Goal: Task Accomplishment & Management: Complete application form

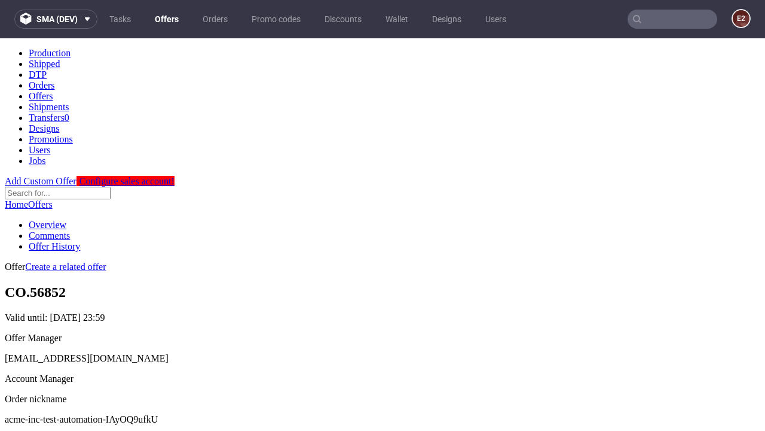
scroll to position [118, 0]
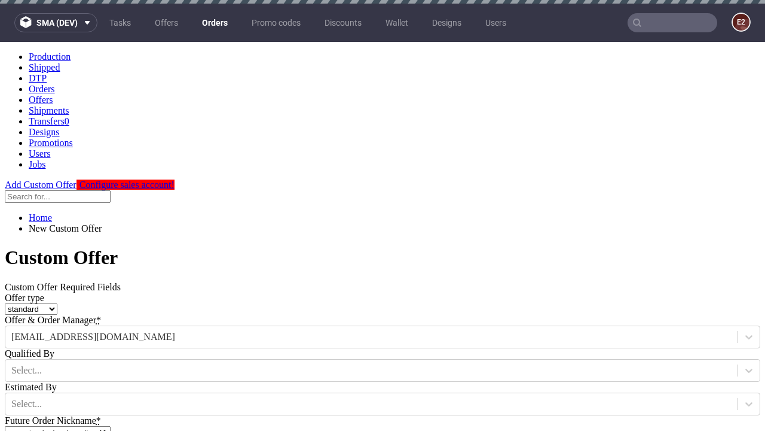
type input "acme-inc-test-automation-IAyOQ9ufkU"
type input "2025-09-17"
type input "e2e-user-ysv3T2aj1G@test.com"
select select "gb"
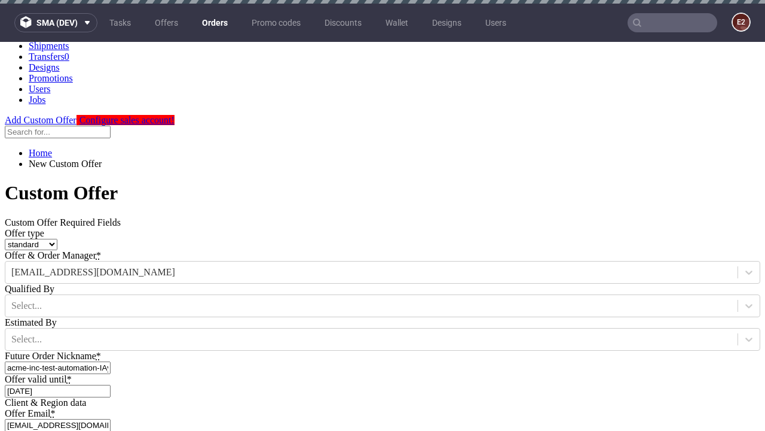
type input "e2e-user-ysv3T2aj1G@test.com"
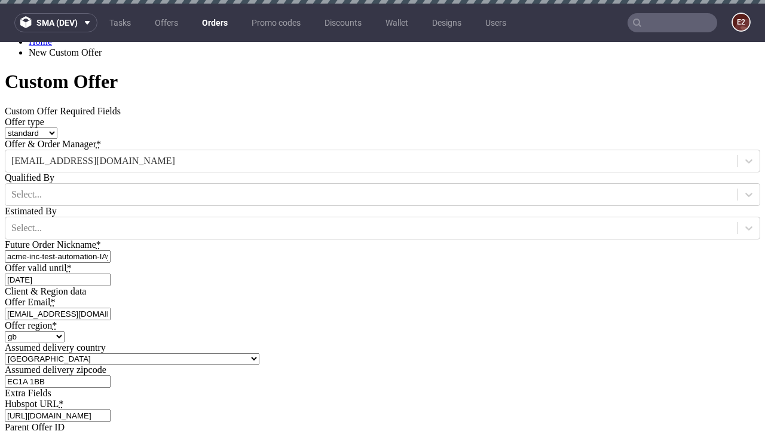
scroll to position [4, 0]
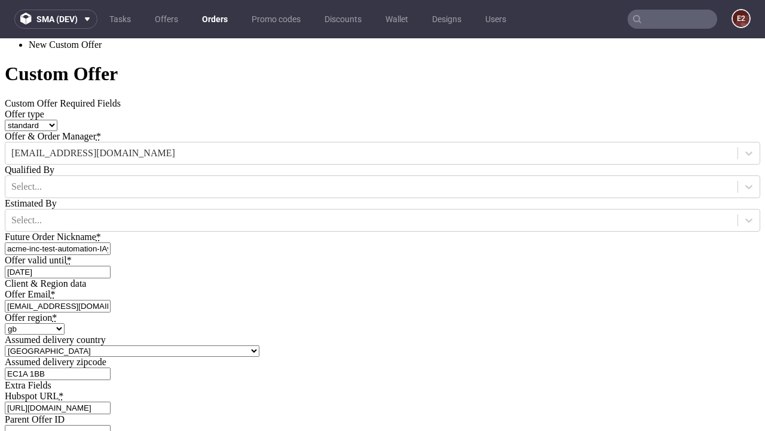
type input "https://app-eu1.hubspot.com/contacts/139493128/record/0-3/7600435676"
type input "Please wait..."
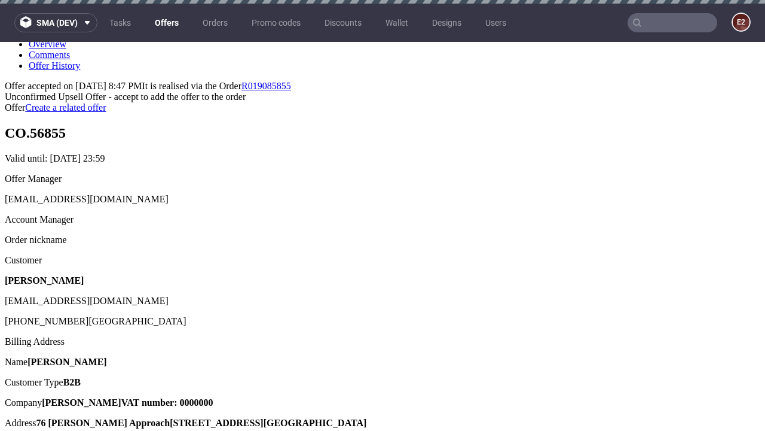
scroll to position [4, 0]
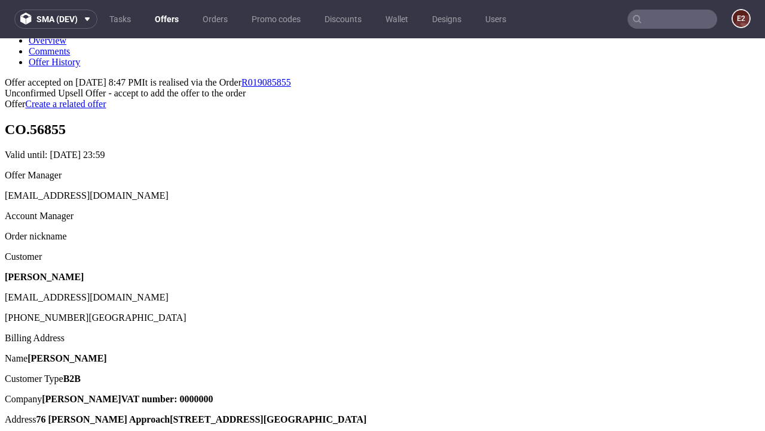
type input "In progress..."
